Goal: Complete application form

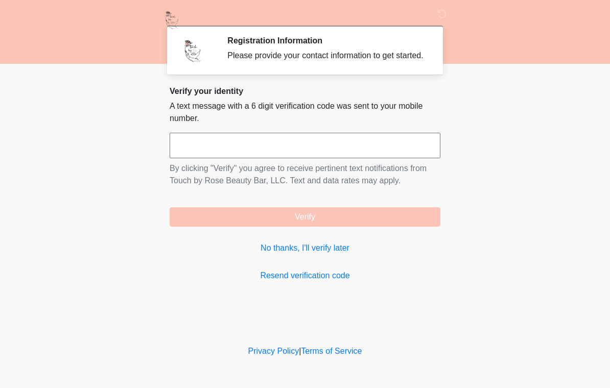
click at [341, 254] on link "No thanks, I'll verify later" at bounding box center [305, 248] width 271 height 12
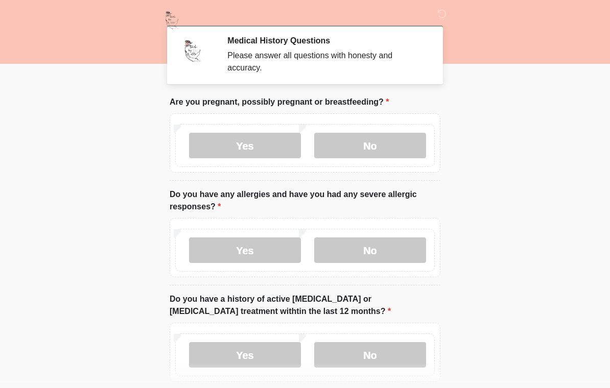
click at [398, 154] on label "No" at bounding box center [370, 146] width 112 height 26
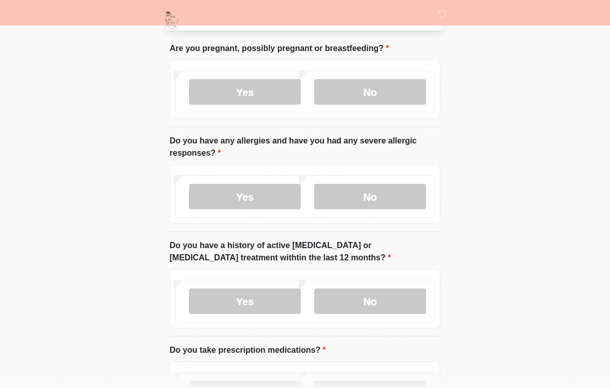
click at [398, 195] on label "No" at bounding box center [370, 197] width 112 height 26
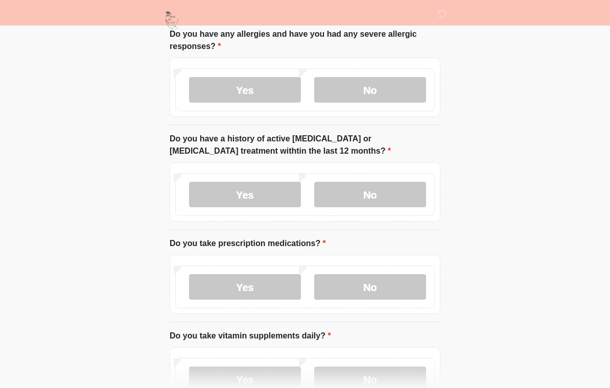
click at [419, 216] on div "Yes No" at bounding box center [305, 191] width 271 height 59
click at [397, 194] on label "No" at bounding box center [370, 195] width 112 height 26
click at [401, 292] on label "No" at bounding box center [370, 287] width 112 height 26
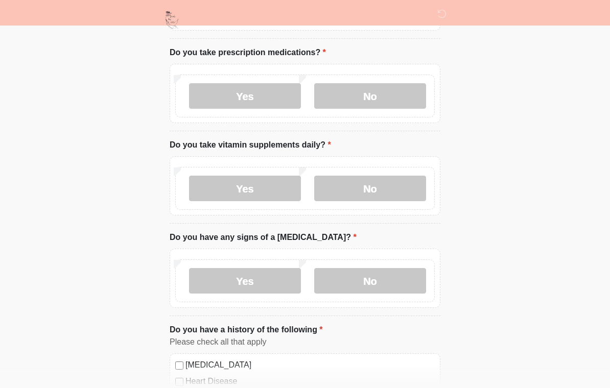
scroll to position [357, 0]
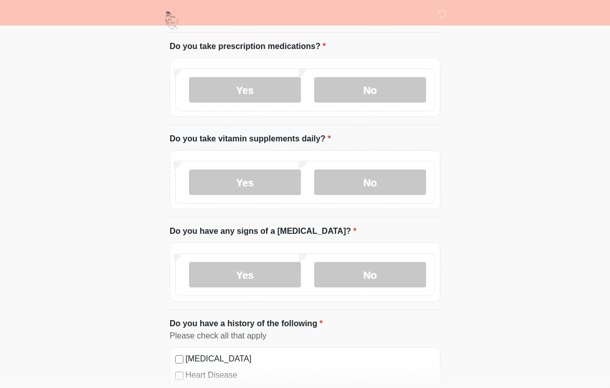
click at [381, 180] on label "No" at bounding box center [370, 183] width 112 height 26
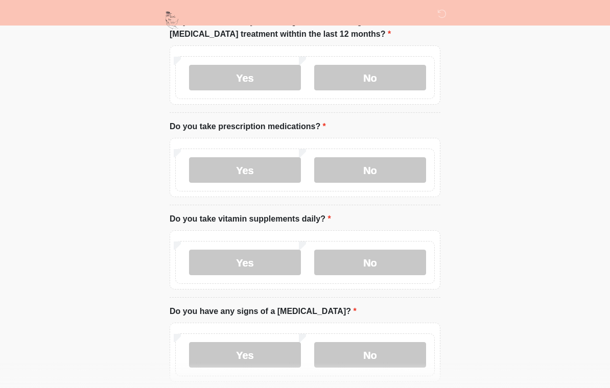
click at [277, 261] on label "Yes" at bounding box center [245, 263] width 112 height 26
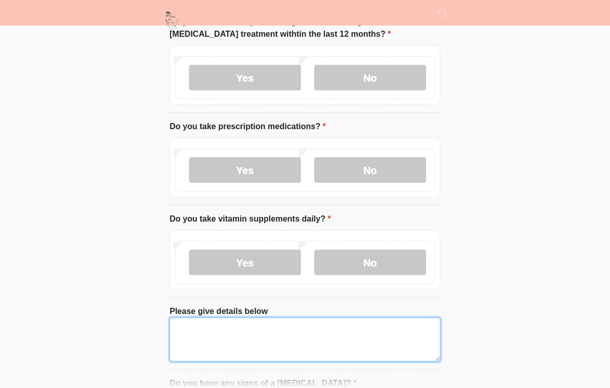
click at [332, 334] on textarea "Please give details below" at bounding box center [305, 340] width 271 height 44
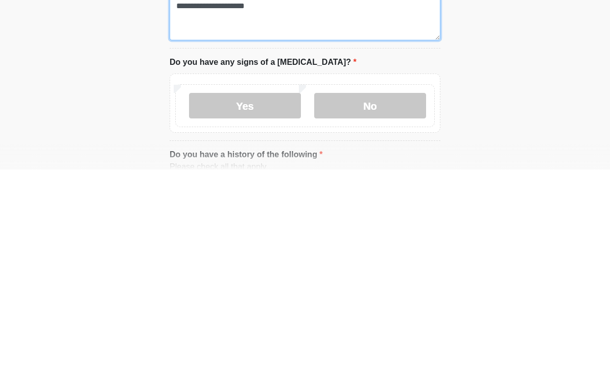
type textarea "**********"
click at [395, 312] on label "No" at bounding box center [370, 325] width 112 height 26
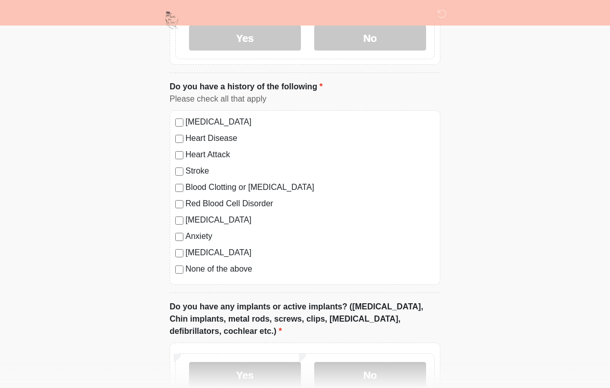
scroll to position [667, 0]
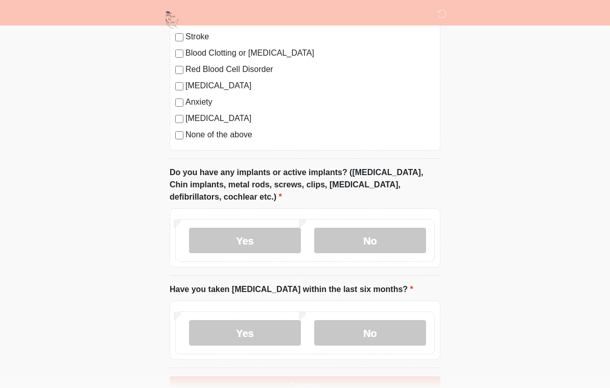
click at [388, 249] on label "No" at bounding box center [370, 241] width 112 height 26
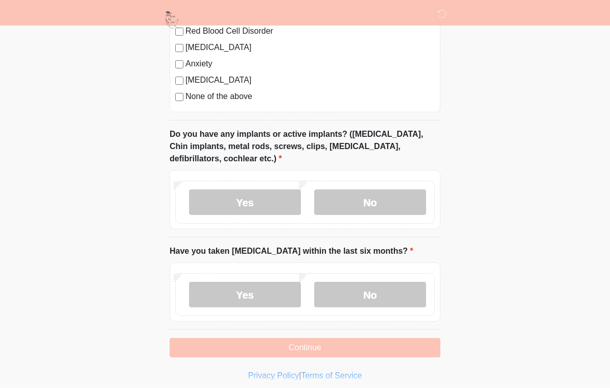
scroll to position [845, 0]
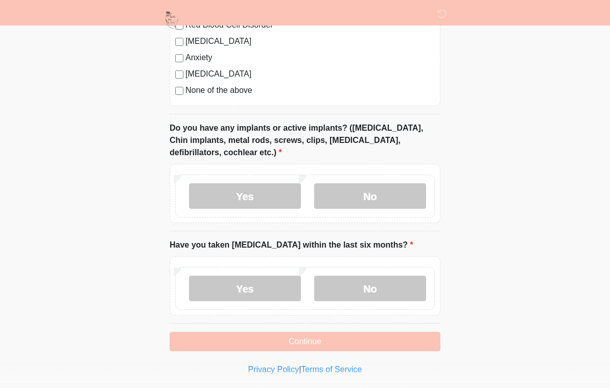
click at [405, 286] on label "No" at bounding box center [370, 289] width 112 height 26
click at [379, 339] on button "Continue" at bounding box center [305, 341] width 271 height 19
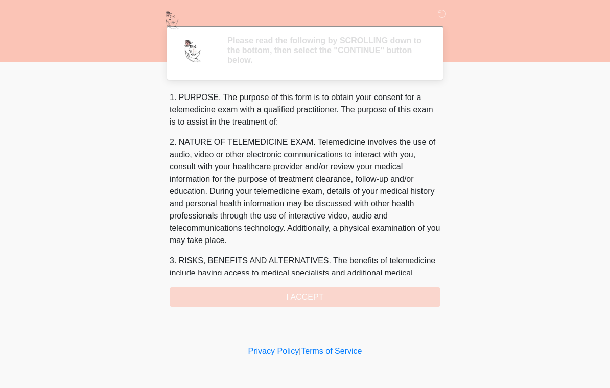
scroll to position [0, 0]
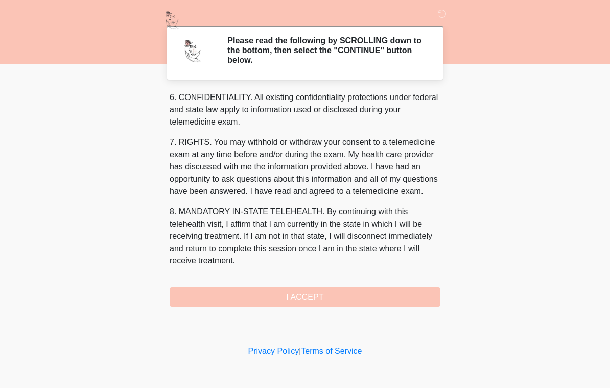
click at [345, 298] on button "I ACCEPT" at bounding box center [305, 297] width 271 height 19
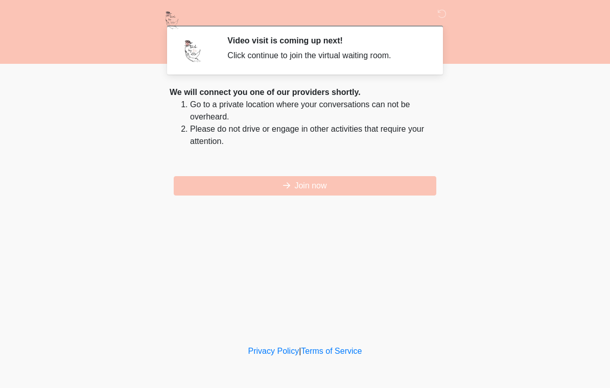
click at [364, 193] on button "Join now" at bounding box center [305, 185] width 263 height 19
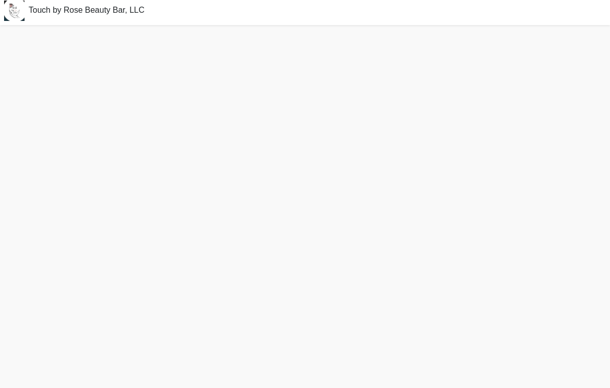
scroll to position [19, 0]
